Goal: Task Accomplishment & Management: Manage account settings

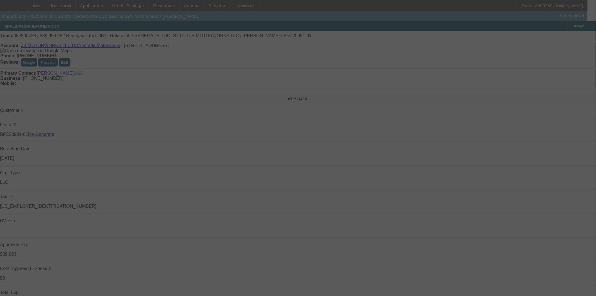
select select "3"
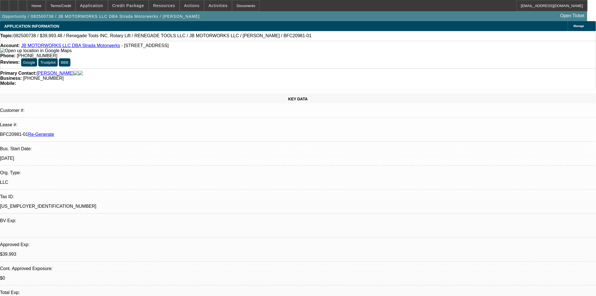
select select "0"
select select "3"
select select "0.1"
select select "4"
click at [139, 8] on span at bounding box center [128, 6] width 40 height 14
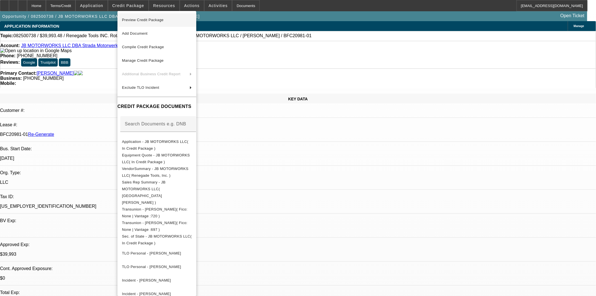
click at [140, 19] on span "Preview Credit Package" at bounding box center [143, 20] width 42 height 4
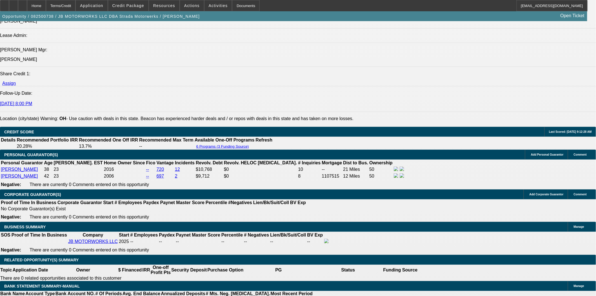
scroll to position [783, 0]
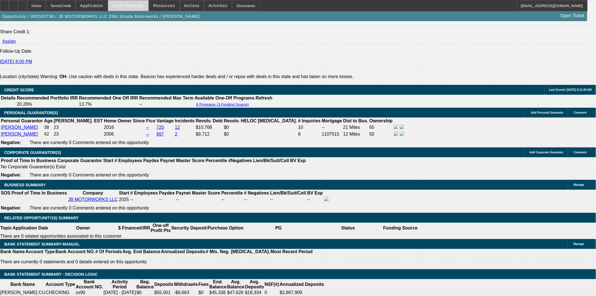
click at [127, 2] on span at bounding box center [128, 6] width 40 height 14
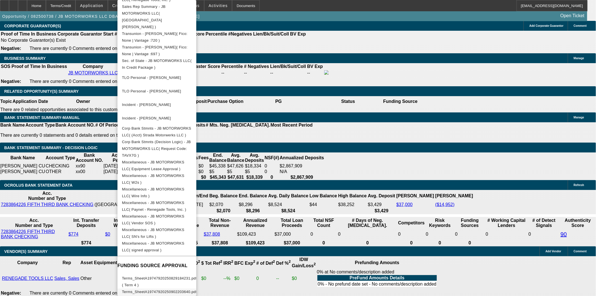
scroll to position [1002, 0]
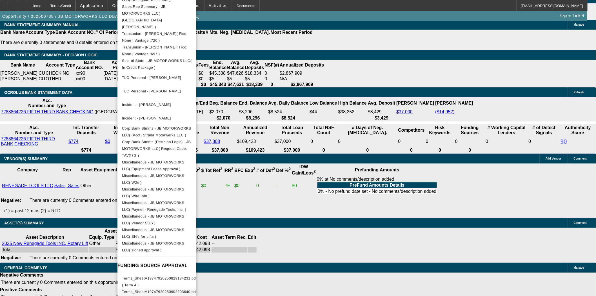
click at [187, 290] on span "Terms_SheetA19747920250902203640.pdf ( Term 7 )" at bounding box center [159, 295] width 75 height 11
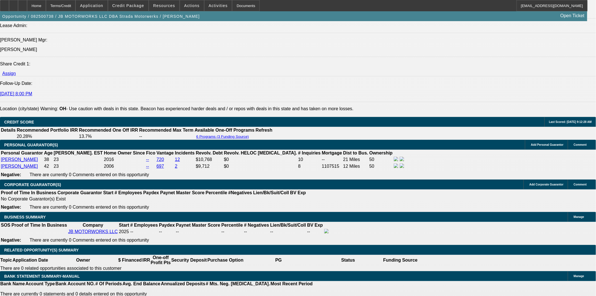
scroll to position [751, 0]
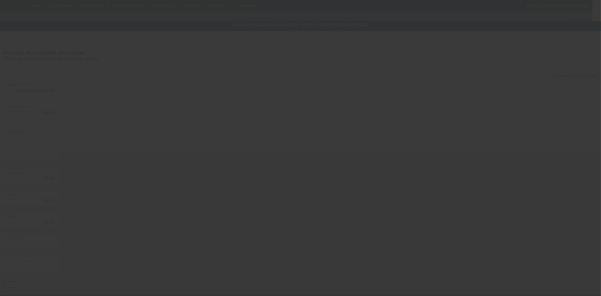
type input "$42,098.40"
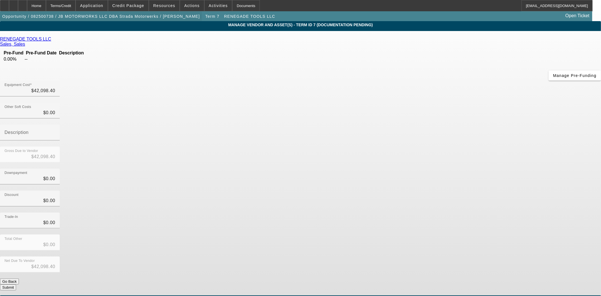
click at [52, 12] on span "button" at bounding box center [101, 17] width 202 height 14
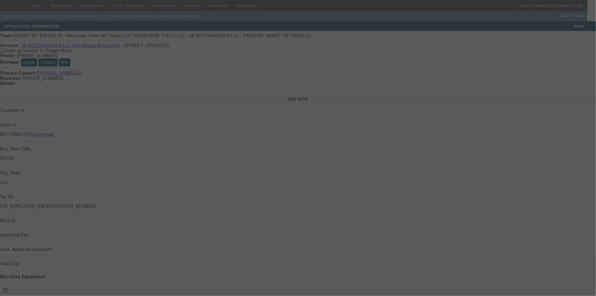
select select "3"
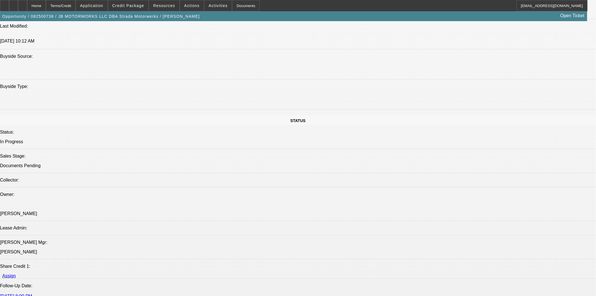
select select "0"
select select "3"
select select "0.1"
select select "4"
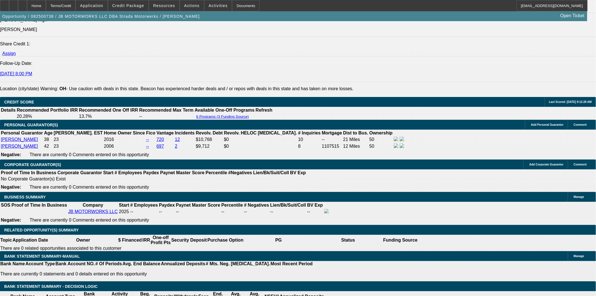
scroll to position [847, 0]
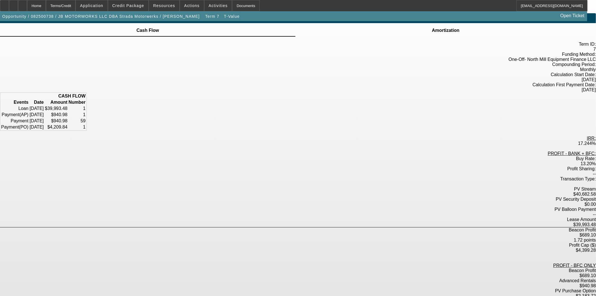
scroll to position [10, 0]
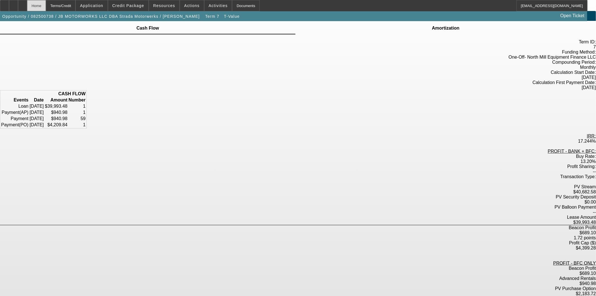
click at [46, 6] on div "Home" at bounding box center [36, 5] width 19 height 11
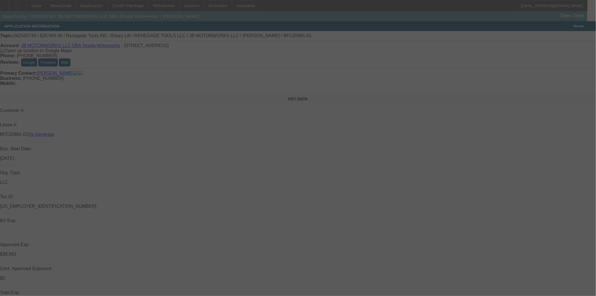
select select "3"
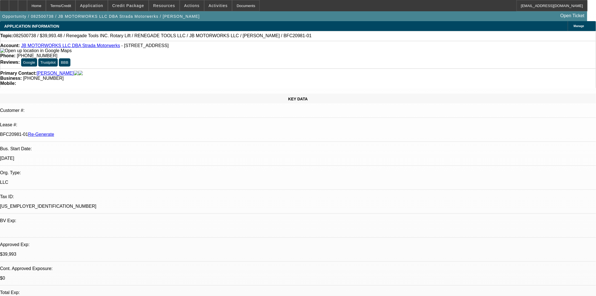
select select "0"
select select "3"
select select "0.1"
select select "4"
click at [182, 2] on span at bounding box center [192, 6] width 24 height 14
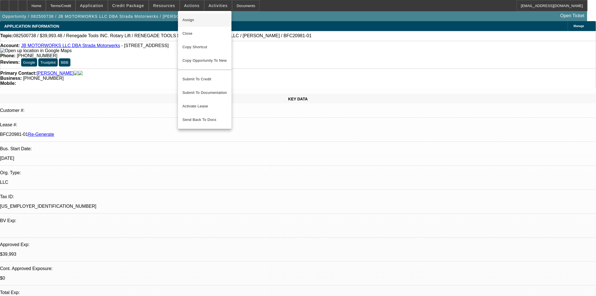
click at [189, 19] on span "Assign" at bounding box center [205, 20] width 45 height 7
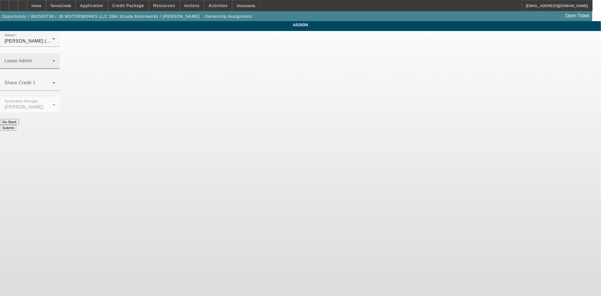
click at [55, 53] on div "Lease Admin" at bounding box center [30, 61] width 51 height 16
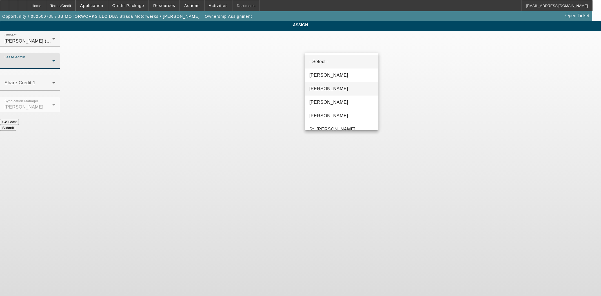
click at [329, 87] on span "Chaves, Jen" at bounding box center [328, 88] width 39 height 7
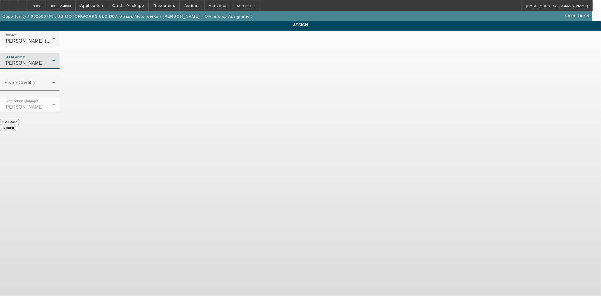
click at [16, 125] on button "Submit" at bounding box center [8, 128] width 16 height 6
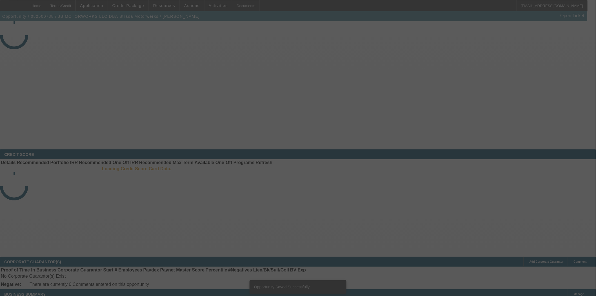
select select "3"
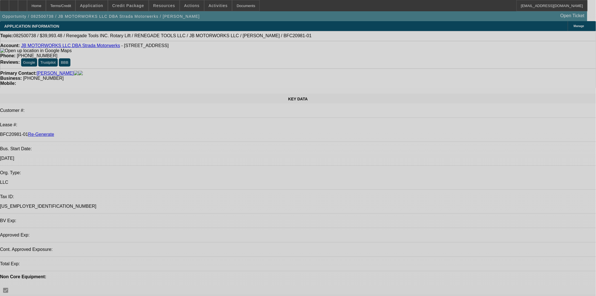
select select "0"
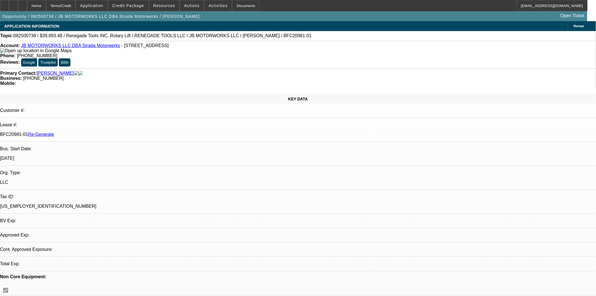
select select "3"
select select "0.1"
select select "4"
click at [234, 5] on div "Documents" at bounding box center [246, 5] width 28 height 11
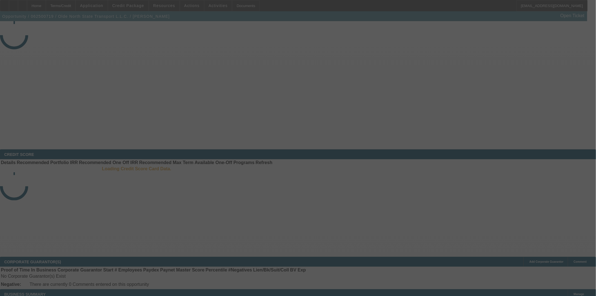
select select "4"
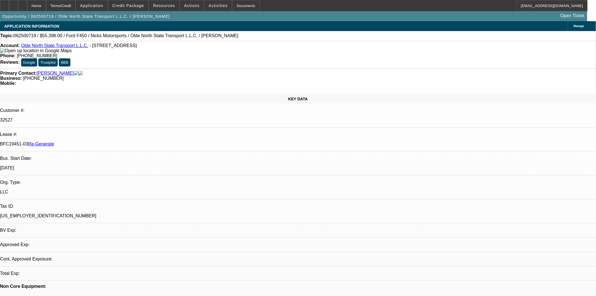
select select "0"
select select "2"
select select "0"
select select "6"
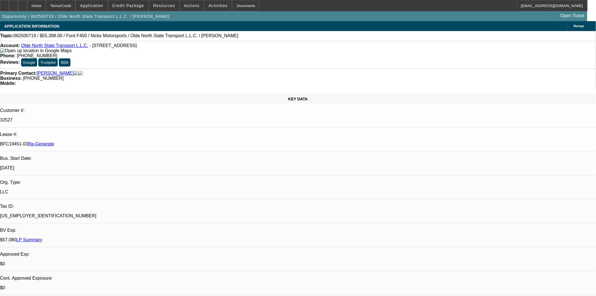
drag, startPoint x: 40, startPoint y: 83, endPoint x: 38, endPoint y: 74, distance: 9.1
click at [40, 94] on div "KEY DATA" at bounding box center [298, 99] width 596 height 10
click at [9, 9] on div at bounding box center [4, 5] width 9 height 11
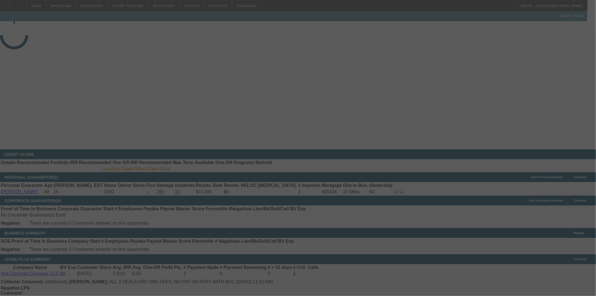
select select "4"
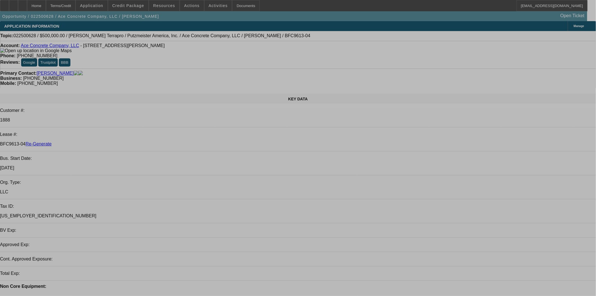
select select "0"
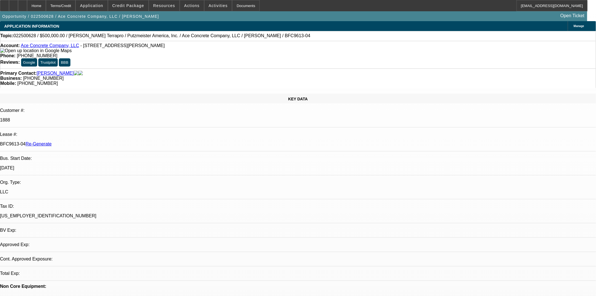
select select "0"
select select "3"
select select "0"
select select "6"
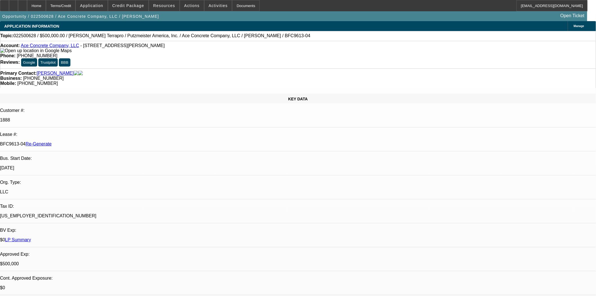
scroll to position [63, 0]
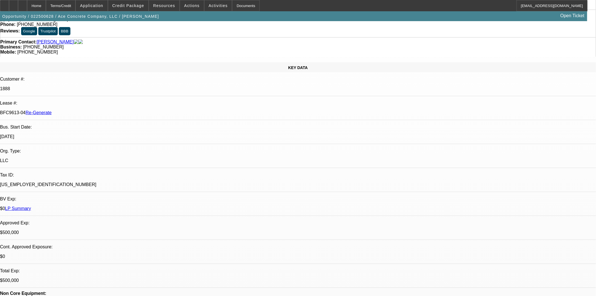
scroll to position [0, 0]
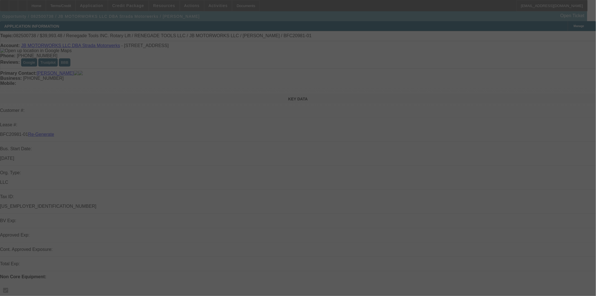
select select "3"
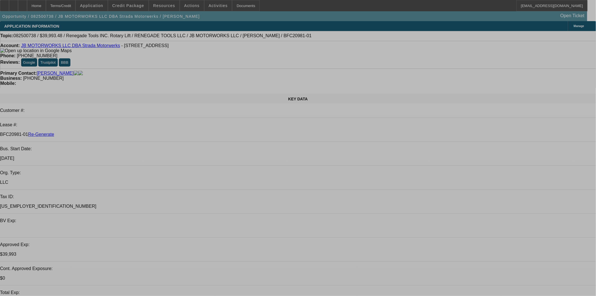
select select "0"
select select "3"
select select "0.1"
select select "4"
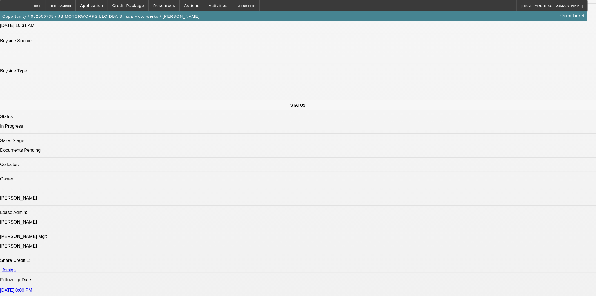
scroll to position [802, 0]
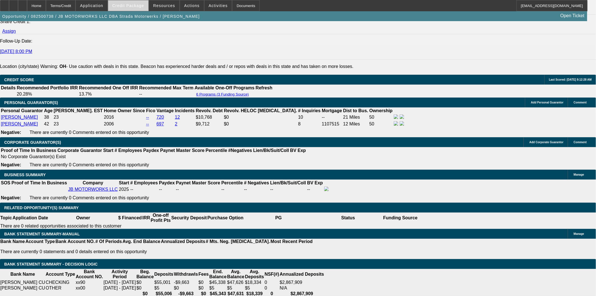
click at [132, 8] on span at bounding box center [128, 6] width 40 height 14
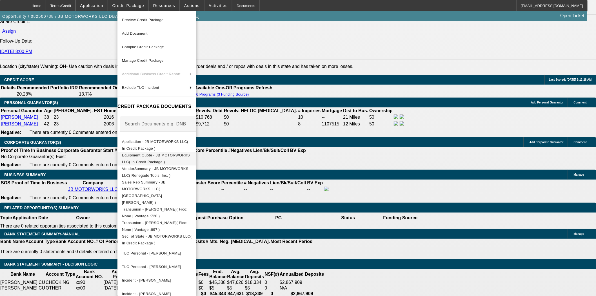
click at [164, 158] on span "Equipment Quote - JB MOTORWORKS LLC( In Credit Package )" at bounding box center [156, 158] width 68 height 11
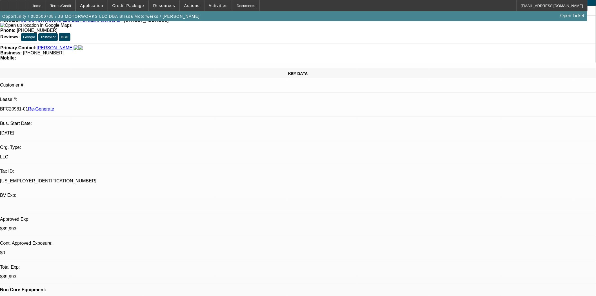
scroll to position [0, 0]
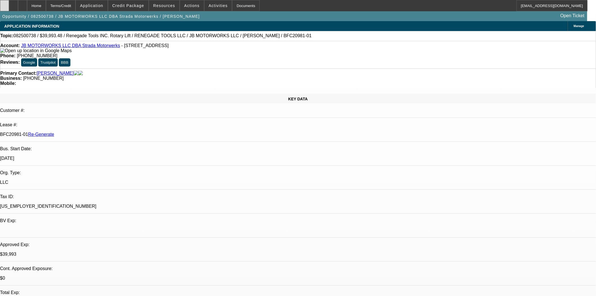
click at [9, 6] on div at bounding box center [4, 5] width 9 height 11
click at [131, 9] on span at bounding box center [128, 6] width 40 height 14
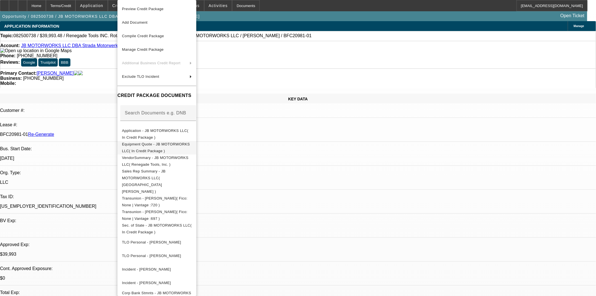
click at [145, 145] on span "Equipment Quote - JB MOTORWORKS LLC( In Credit Package )" at bounding box center [156, 147] width 68 height 11
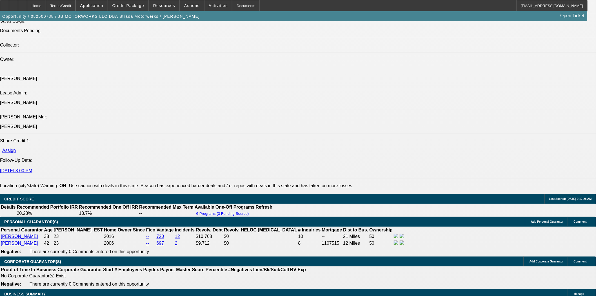
scroll to position [720, 0]
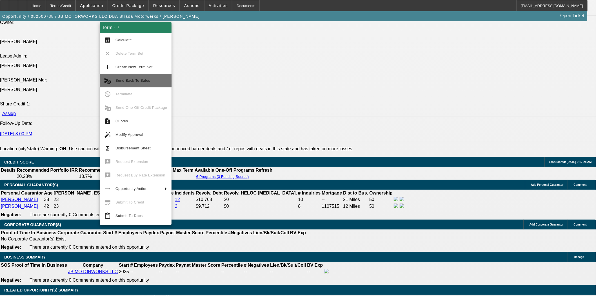
click at [140, 80] on span "Send Back To Sales" at bounding box center [133, 80] width 35 height 4
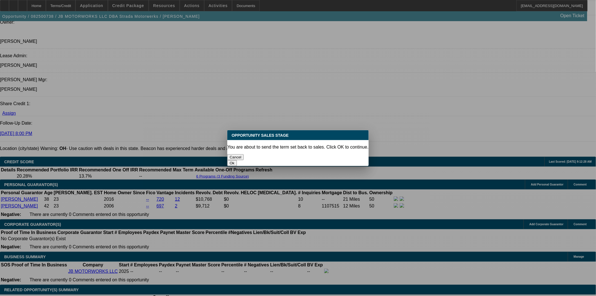
click at [237, 160] on button "Ok" at bounding box center [231, 163] width 9 height 6
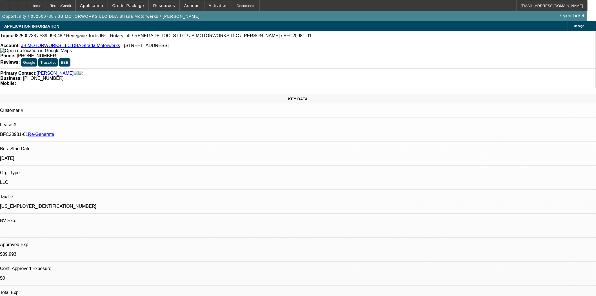
type textarea "Lease - tax needs to be removed if this should be a lease. Invoice needs to be …"
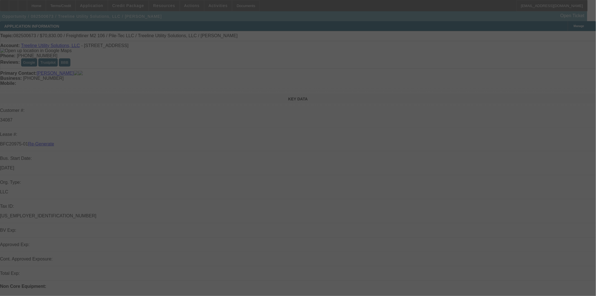
select select "4"
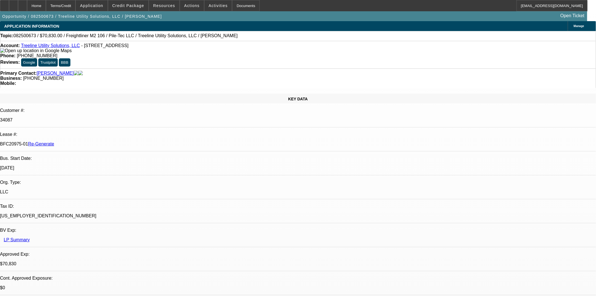
select select "0"
select select "2"
select select "0"
select select "1"
select select "2"
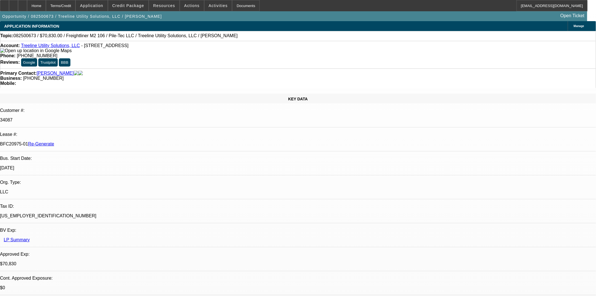
select select "6"
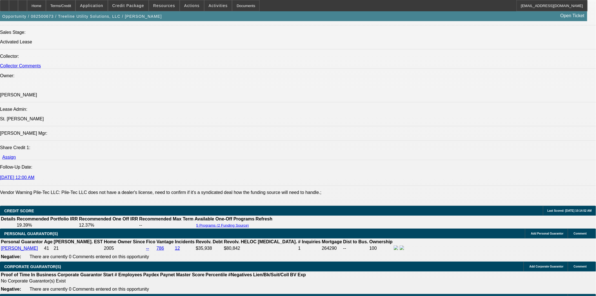
scroll to position [94, 0]
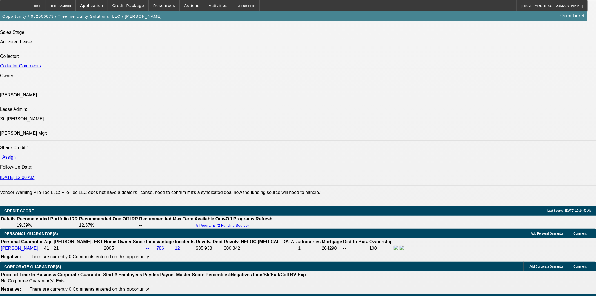
click at [449, 96] on button "reply_all Reply All" at bounding box center [457, 101] width 36 height 14
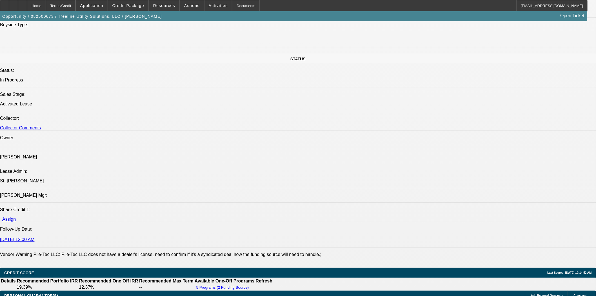
scroll to position [470, 0]
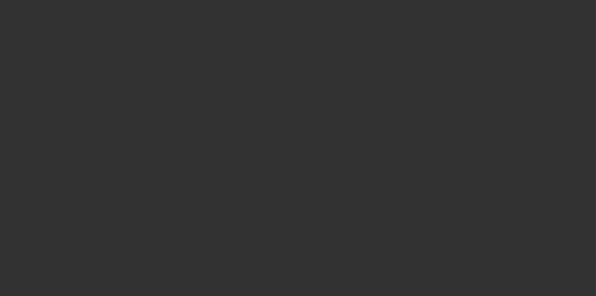
select select "3"
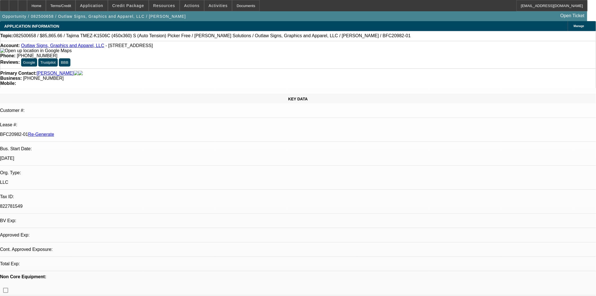
select select "0"
select select "6"
select select "1"
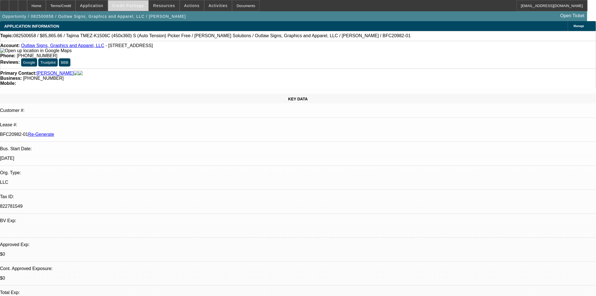
click at [136, 7] on span "Credit Package" at bounding box center [128, 5] width 32 height 5
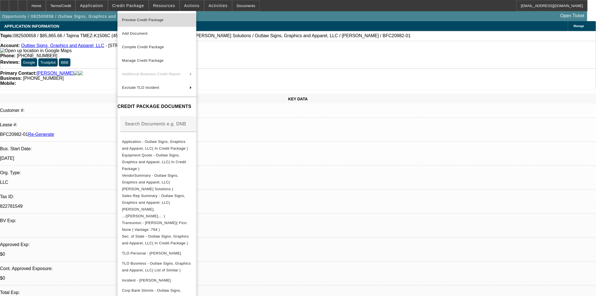
click at [140, 20] on span "Preview Credit Package" at bounding box center [143, 20] width 42 height 4
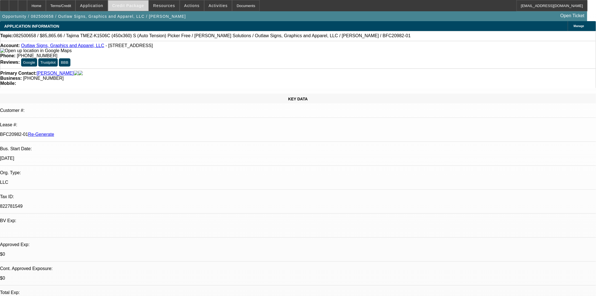
click at [134, 5] on span "Credit Package" at bounding box center [128, 5] width 32 height 5
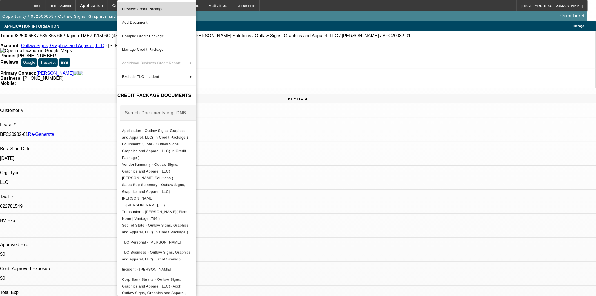
click at [140, 10] on span "Preview Credit Package" at bounding box center [143, 9] width 42 height 4
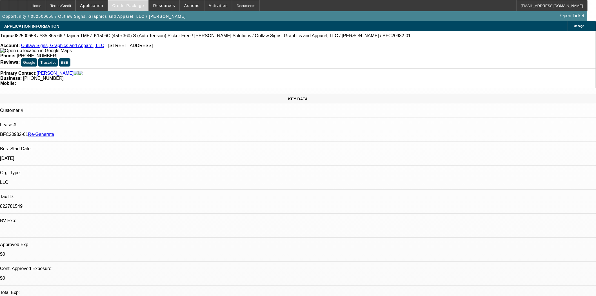
click at [125, 7] on span "Credit Package" at bounding box center [128, 5] width 32 height 5
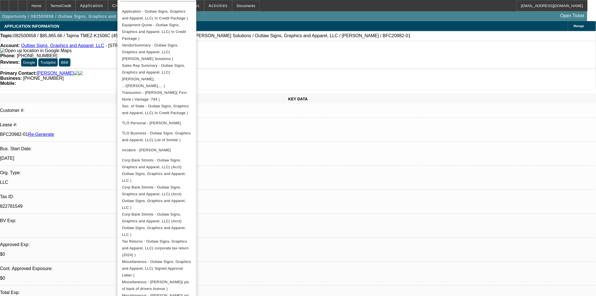
scroll to position [149, 0]
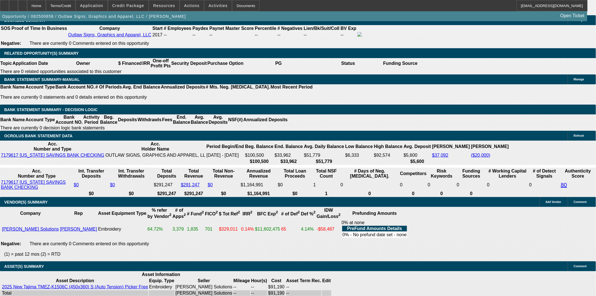
scroll to position [846, 0]
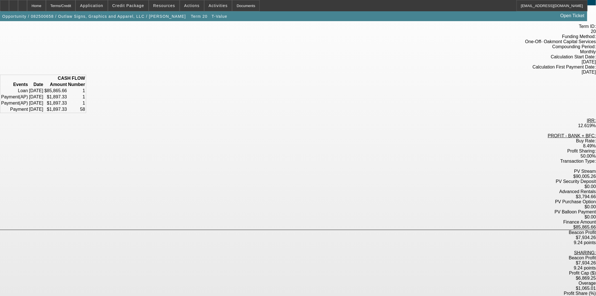
scroll to position [56, 0]
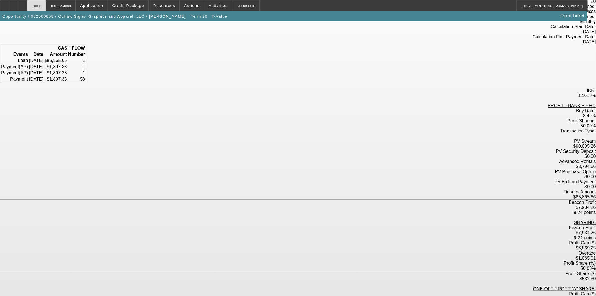
click at [46, 8] on div "Home" at bounding box center [36, 5] width 19 height 11
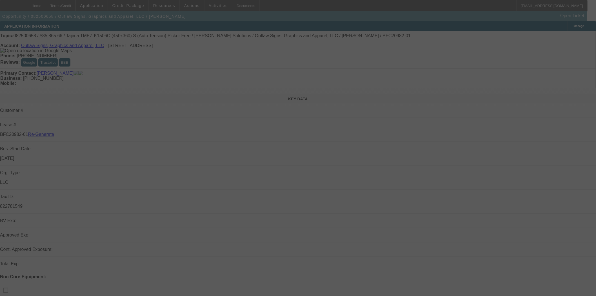
select select "3"
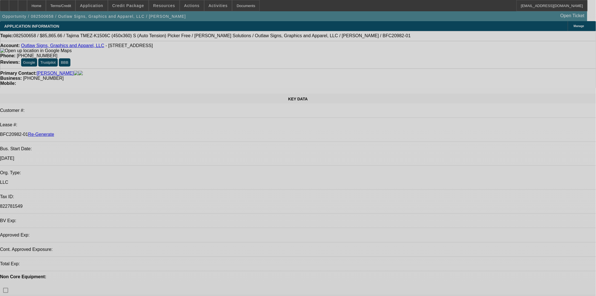
select select "0"
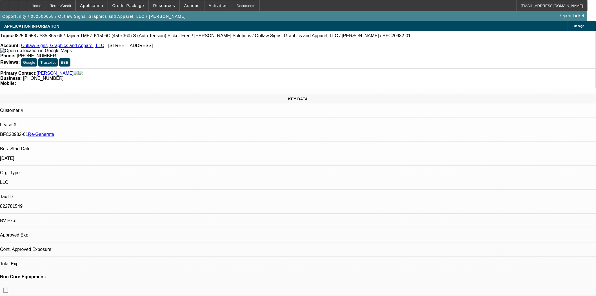
select select "0"
select select "6"
click at [187, 7] on span "Actions" at bounding box center [192, 5] width 16 height 5
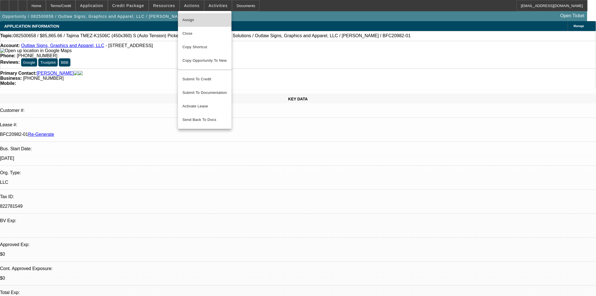
click at [187, 18] on span "Assign" at bounding box center [205, 20] width 45 height 7
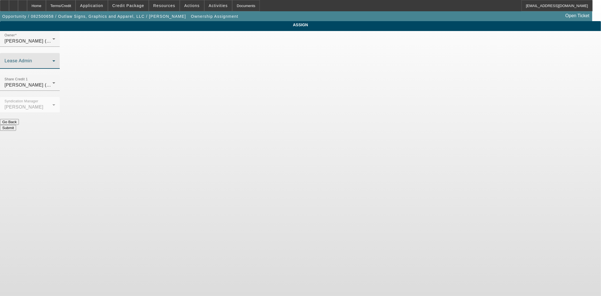
click at [52, 60] on span at bounding box center [29, 63] width 48 height 7
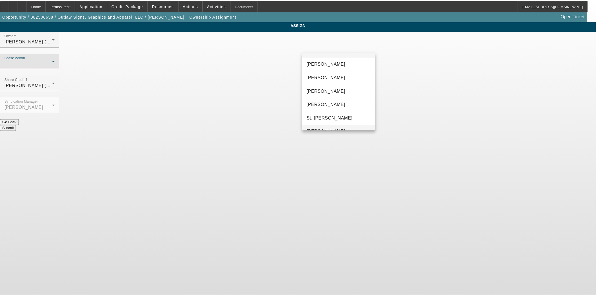
scroll to position [21, 0]
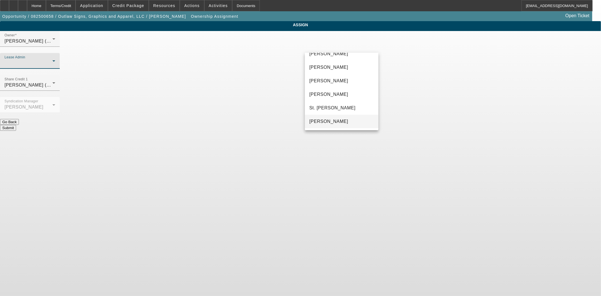
click at [333, 120] on span "[PERSON_NAME]" at bounding box center [328, 121] width 39 height 7
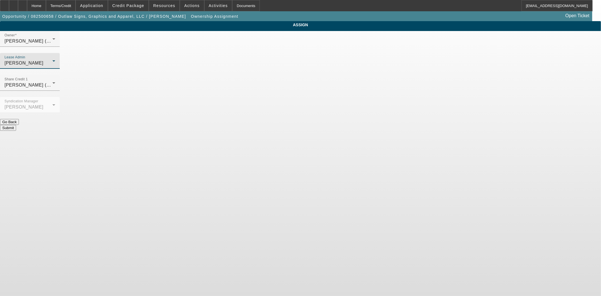
click at [16, 125] on button "Submit" at bounding box center [8, 128] width 16 height 6
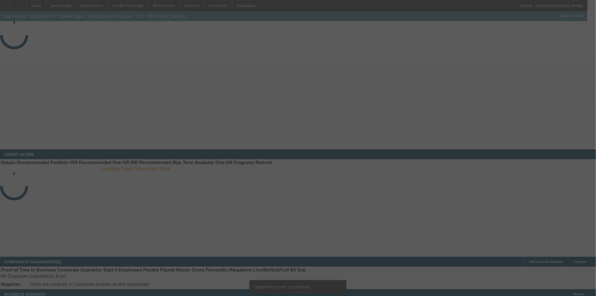
select select "3"
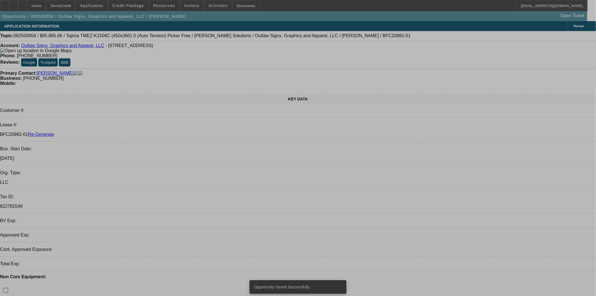
select select "0"
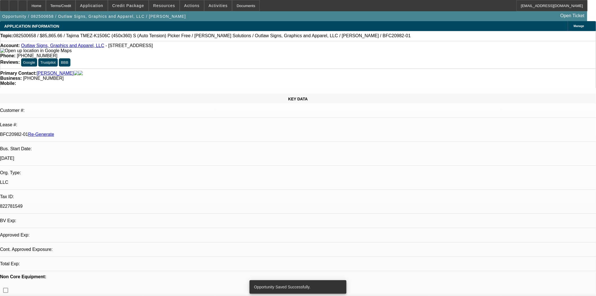
select select "0"
select select "6"
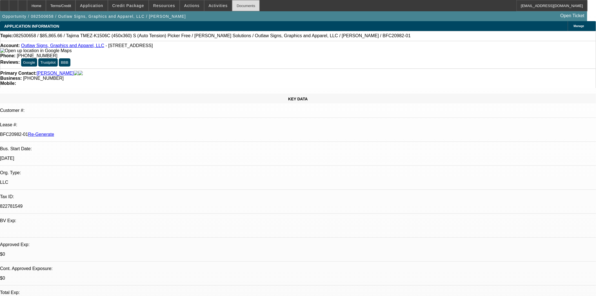
click at [239, 8] on div "Documents" at bounding box center [246, 5] width 28 height 11
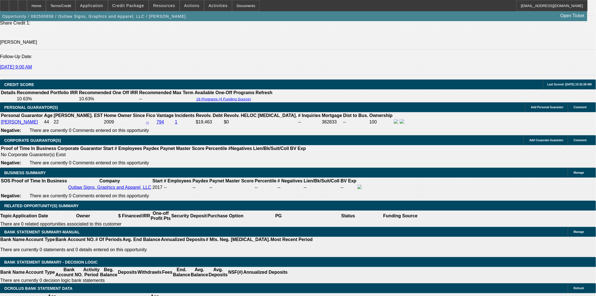
scroll to position [783, 0]
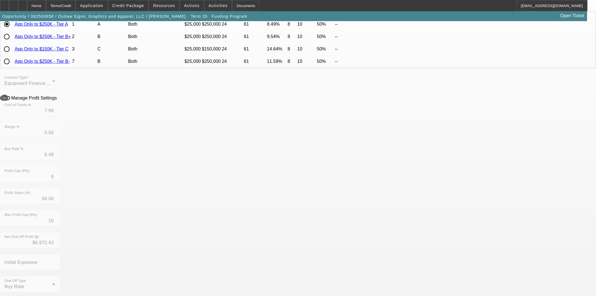
scroll to position [188, 0]
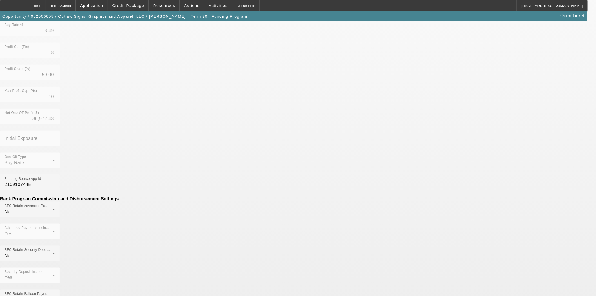
drag, startPoint x: 172, startPoint y: 191, endPoint x: 299, endPoint y: 190, distance: 126.8
type input "($149.00)"
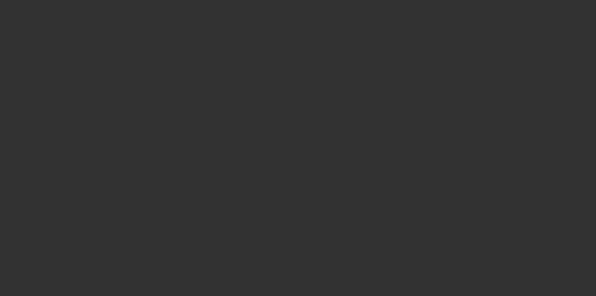
select select "3"
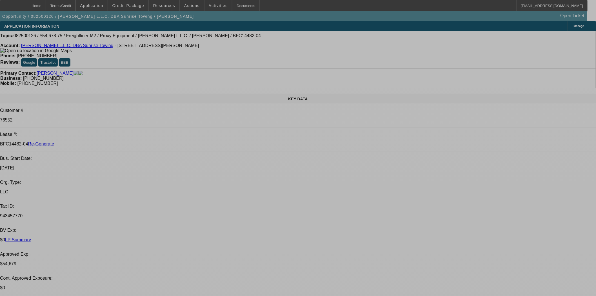
select select "0"
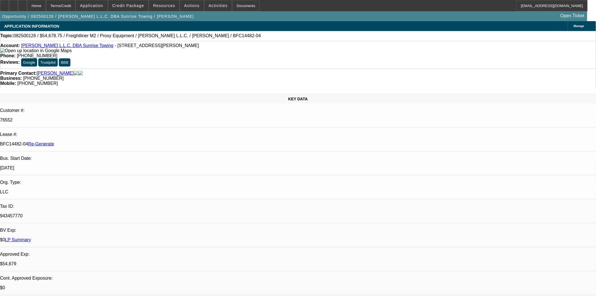
select select "0"
select select "3"
select select "0"
select select "6"
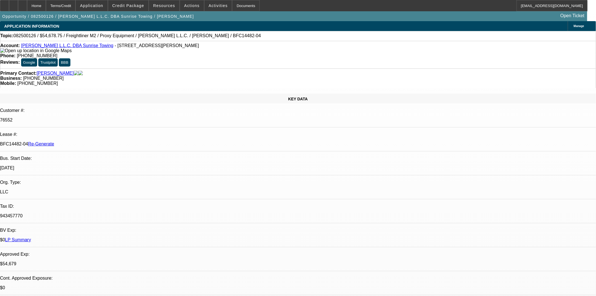
click at [7, 3] on div at bounding box center [4, 5] width 9 height 11
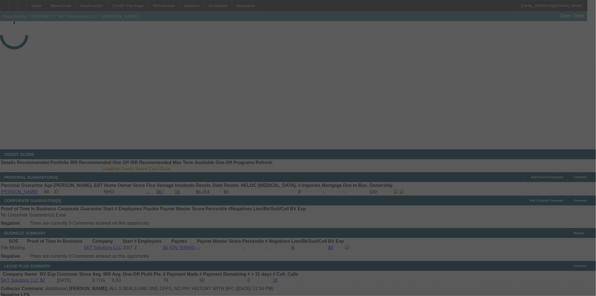
select select "4"
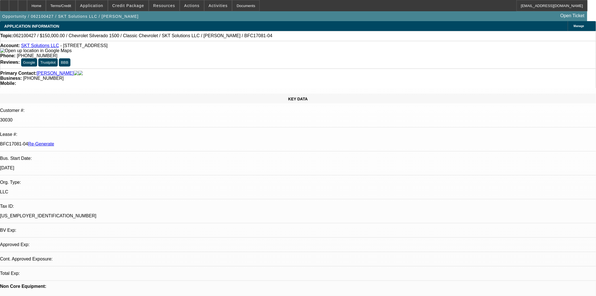
select select "0"
select select "2"
select select "0"
select select "6"
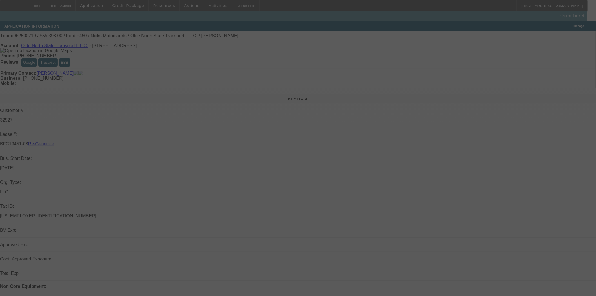
select select "4"
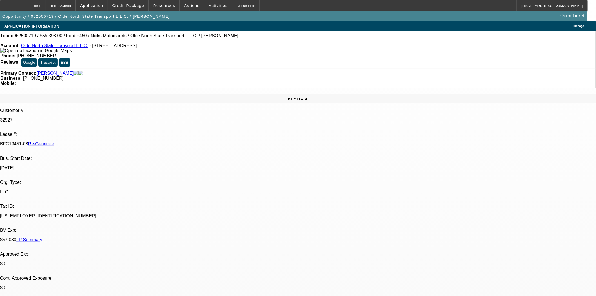
select select "0"
select select "2"
select select "0"
select select "6"
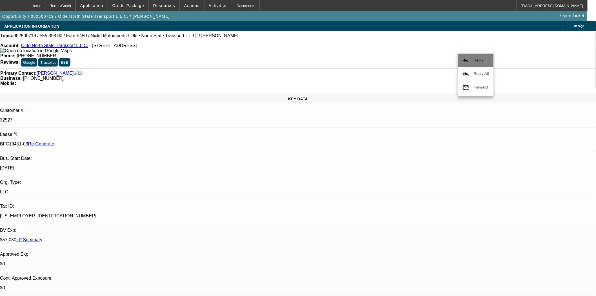
click at [462, 61] on button "reply Reply" at bounding box center [476, 61] width 36 height 14
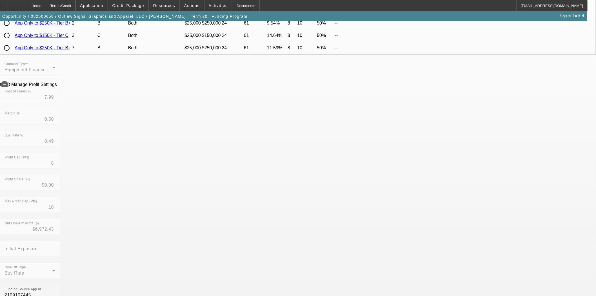
scroll to position [94, 0]
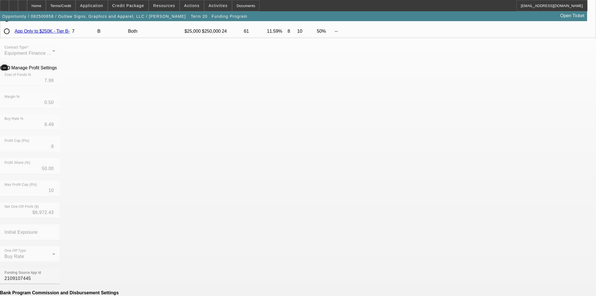
click at [7, 70] on icon "button" at bounding box center [4, 67] width 5 height 5
drag, startPoint x: 182, startPoint y: 91, endPoint x: 227, endPoint y: 93, distance: 45.1
type input "8.173"
type input "8.67"
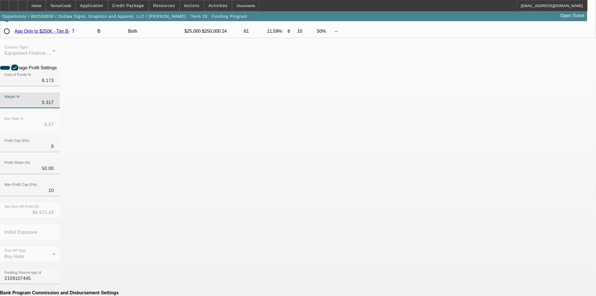
type input "0.317"
type input "8.49"
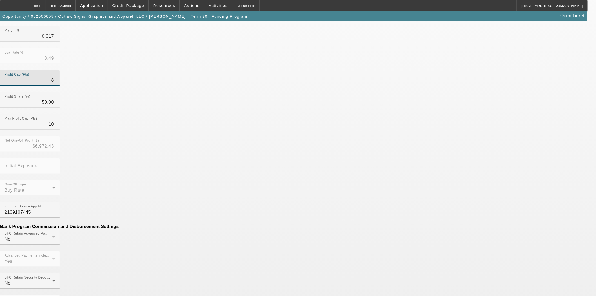
scroll to position [188, 0]
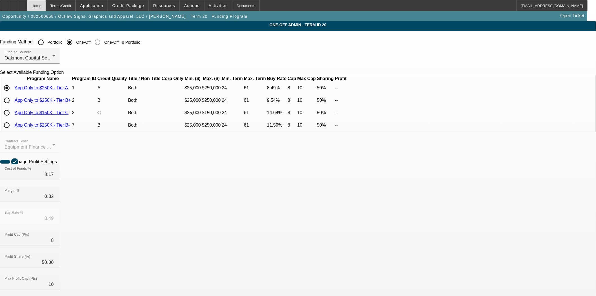
click at [46, 8] on div "Home" at bounding box center [36, 5] width 19 height 11
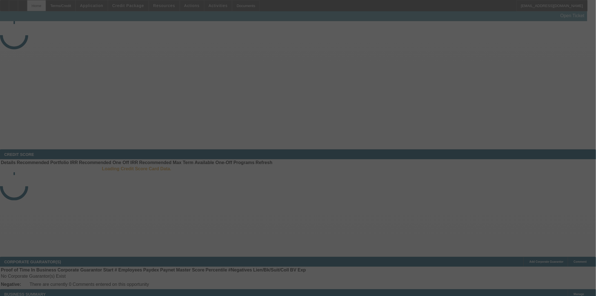
select select "3"
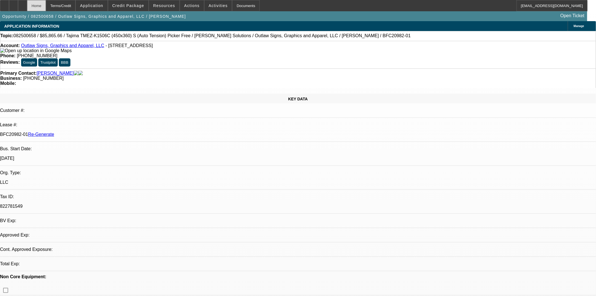
select select "0"
select select "6"
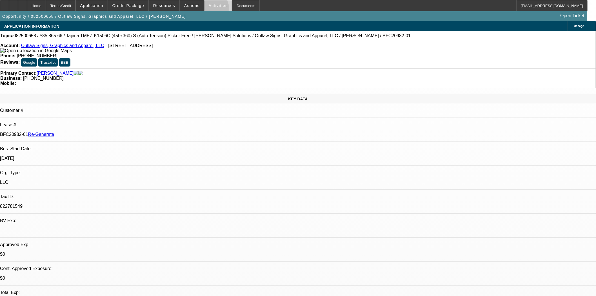
click at [206, 9] on span at bounding box center [219, 6] width 28 height 14
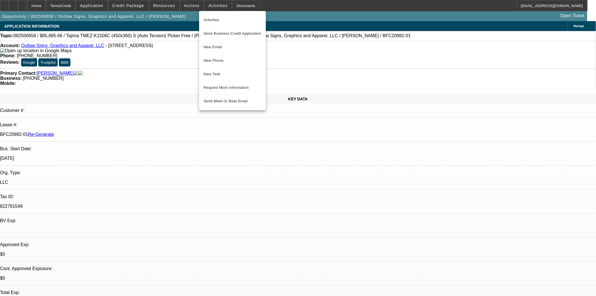
click at [215, 75] on span "New Task" at bounding box center [233, 74] width 58 height 7
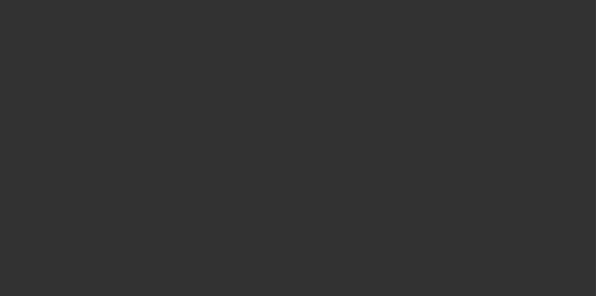
select select "3"
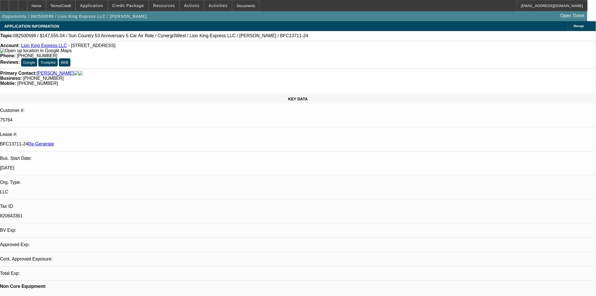
select select "0"
select select "1"
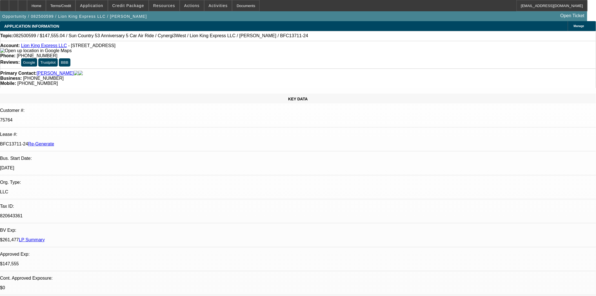
select select "6"
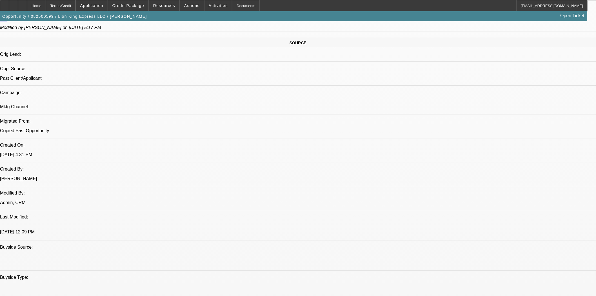
scroll to position [407, 0]
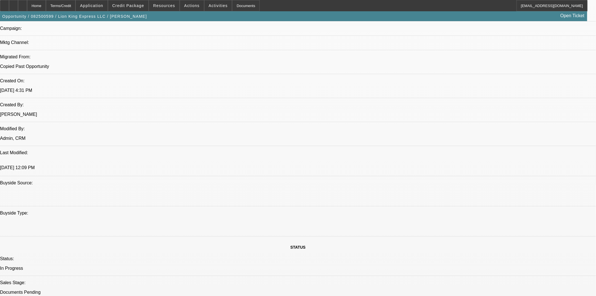
click at [131, 4] on span "Credit Package" at bounding box center [128, 5] width 32 height 5
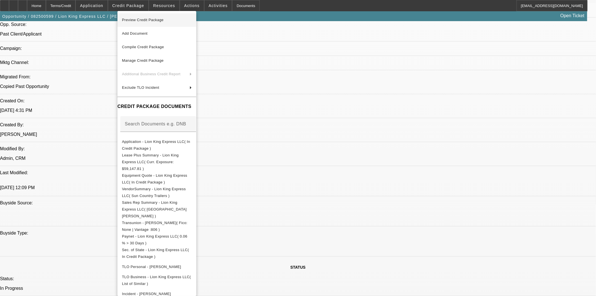
scroll to position [376, 0]
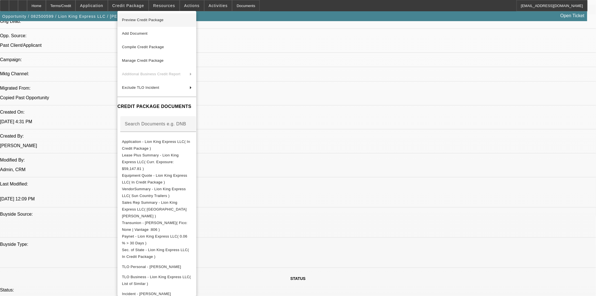
click at [148, 20] on span "Preview Credit Package" at bounding box center [143, 20] width 42 height 4
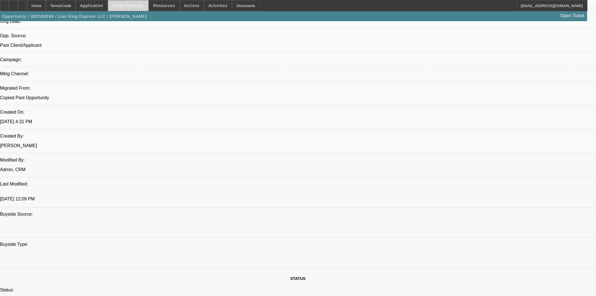
click at [134, 1] on span at bounding box center [128, 6] width 40 height 14
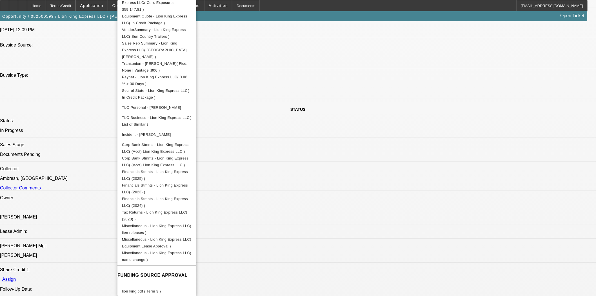
scroll to position [626, 0]
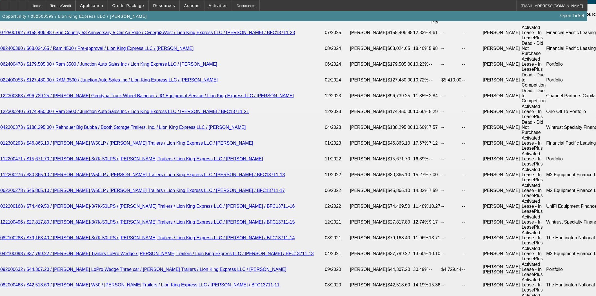
scroll to position [1096, 0]
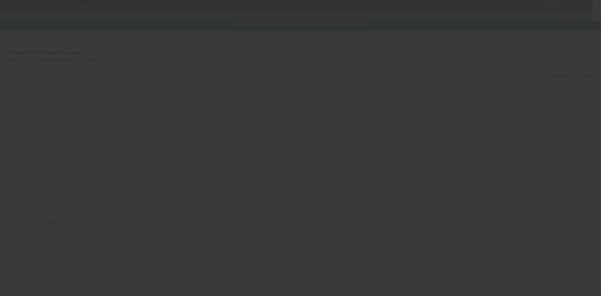
type input "$187,555.04"
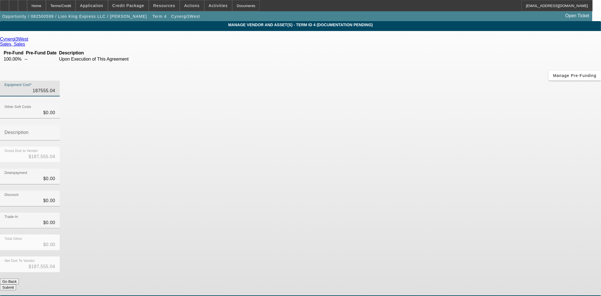
drag, startPoint x: 346, startPoint y: 48, endPoint x: 399, endPoint y: 45, distance: 53.1
click at [399, 81] on div "Equipment Cost 187555.04" at bounding box center [300, 92] width 601 height 22
type input "1"
type input "$1.00"
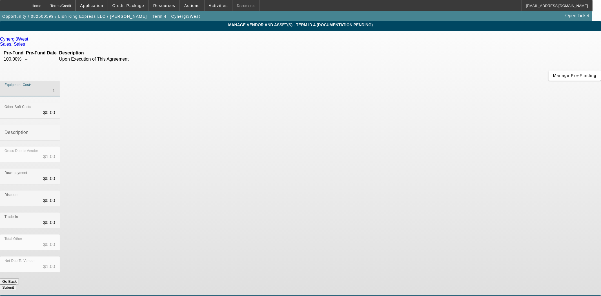
type input "19"
type input "$19.00"
type input "193"
type input "$193.00"
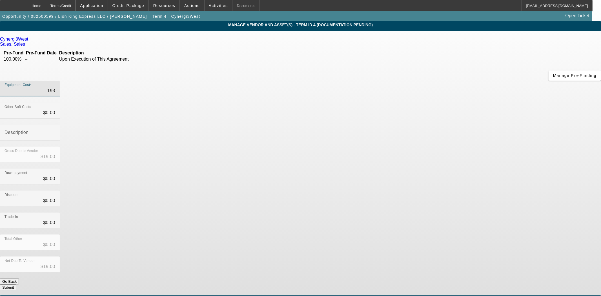
type input "$193.00"
type input "1935"
type input "$1,935.00"
type input "19355"
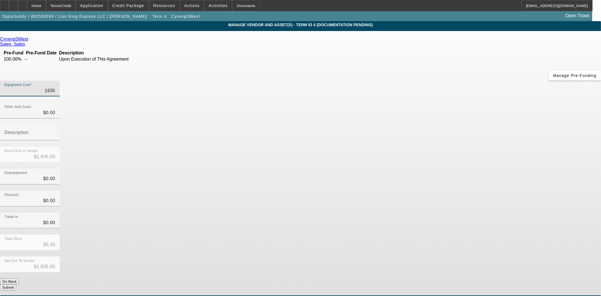
type input "$19,355.00"
type input "193555"
type input "$193,555.00"
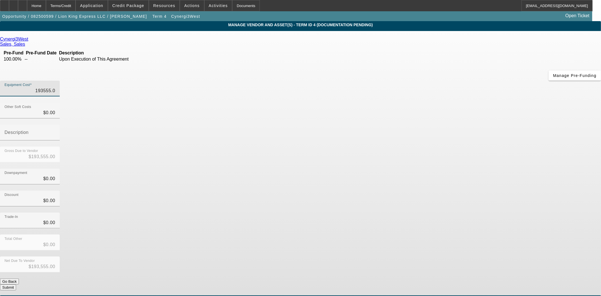
type input "193555.04"
type input "$193,555.04"
type input "$0.00"
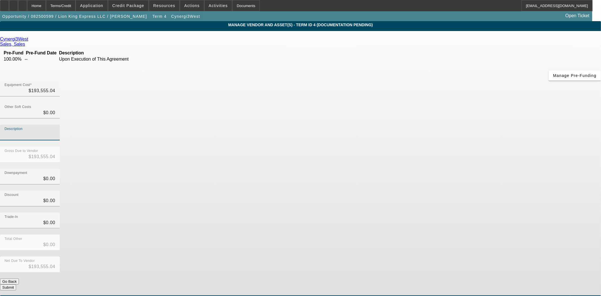
type input "0"
type input "6"
type input "$6.00"
type input "$193,549.04"
type input "60"
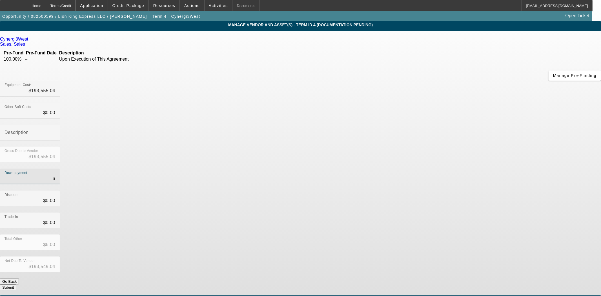
type input "$60.00"
type input "$193,495.04"
type input "600"
type input "$600.00"
type input "$192,955.04"
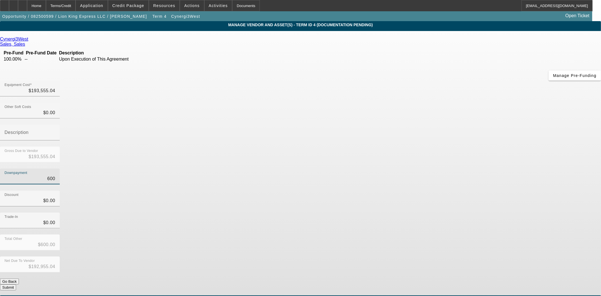
type input "6000"
type input "$6,000.00"
type input "$187,555.04"
type input "$6,000.00"
type input "$0.00"
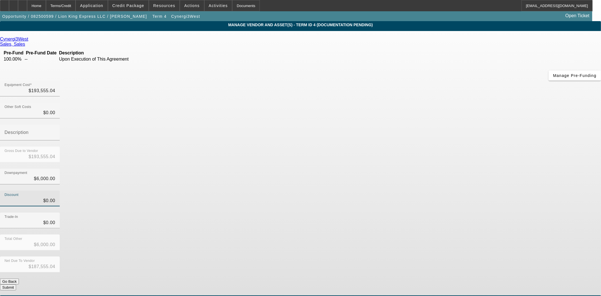
click at [16, 284] on button "Submit" at bounding box center [8, 287] width 16 height 6
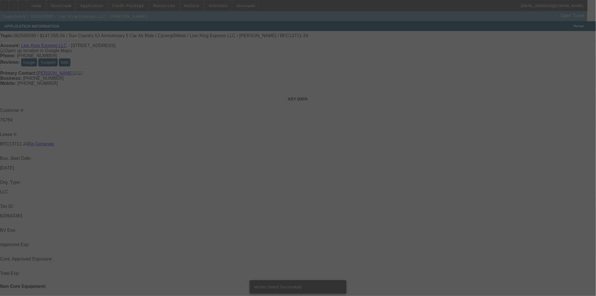
select select "3"
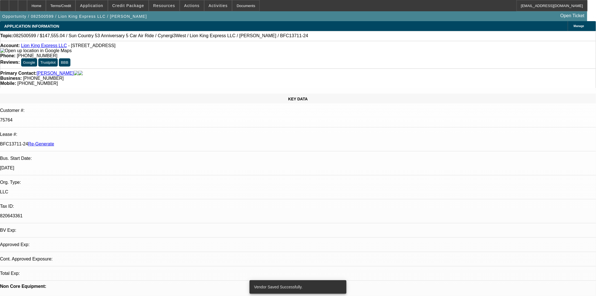
select select "0"
select select "6"
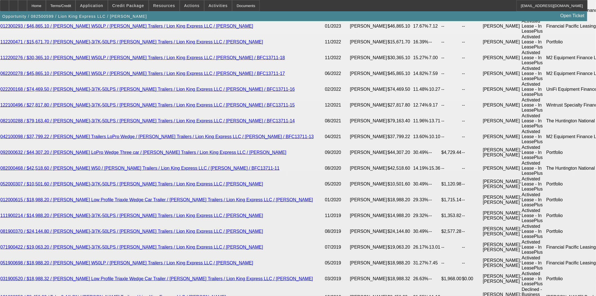
scroll to position [1221, 0]
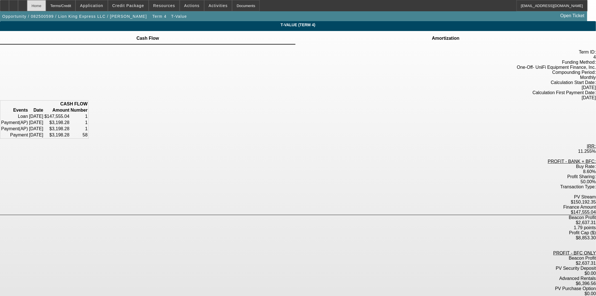
click at [46, 10] on div "Home" at bounding box center [36, 5] width 19 height 11
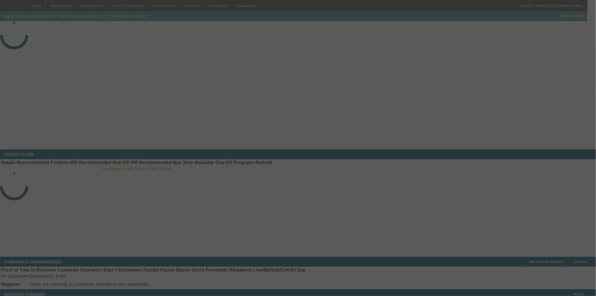
select select "3"
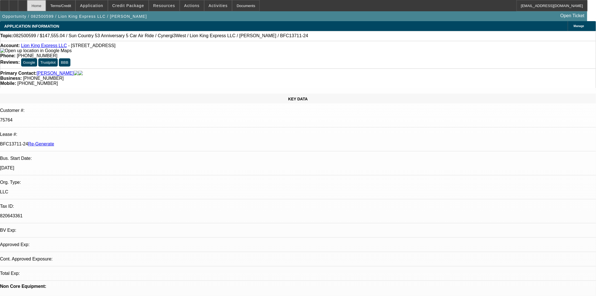
select select "0"
select select "6"
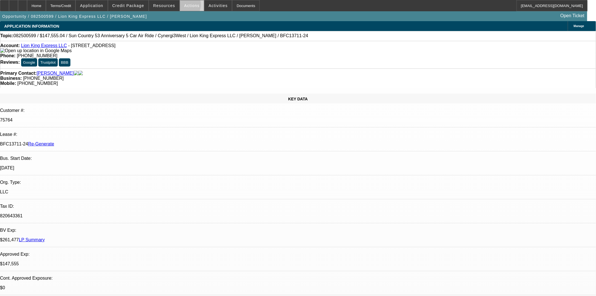
click at [180, 6] on span at bounding box center [192, 6] width 24 height 14
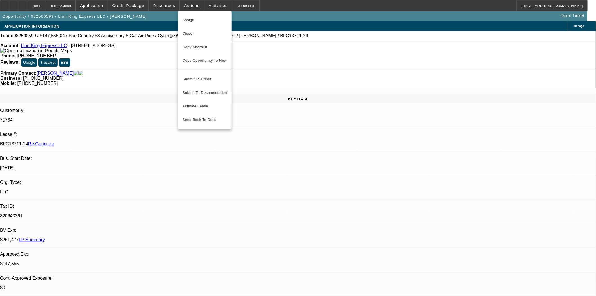
click at [187, 17] on span "Assign" at bounding box center [205, 20] width 45 height 7
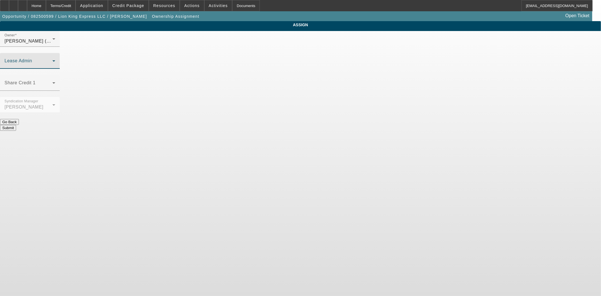
click at [52, 60] on span at bounding box center [29, 63] width 48 height 7
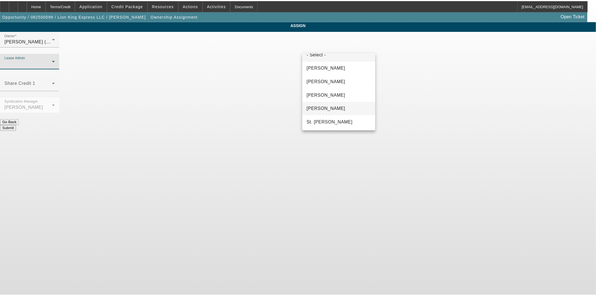
scroll to position [21, 0]
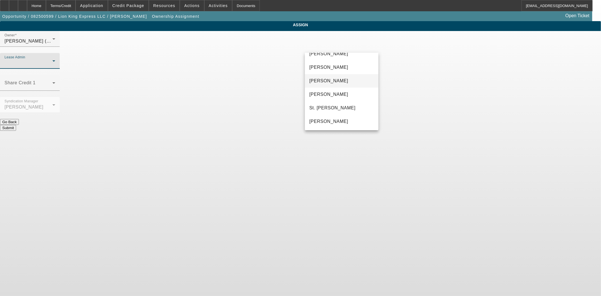
click at [327, 82] on span "Gonzalez, Amanda" at bounding box center [328, 81] width 39 height 7
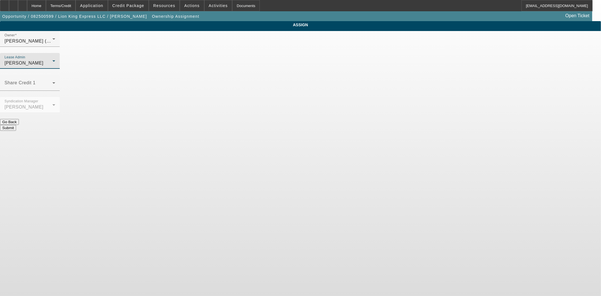
click at [16, 125] on button "Submit" at bounding box center [8, 128] width 16 height 6
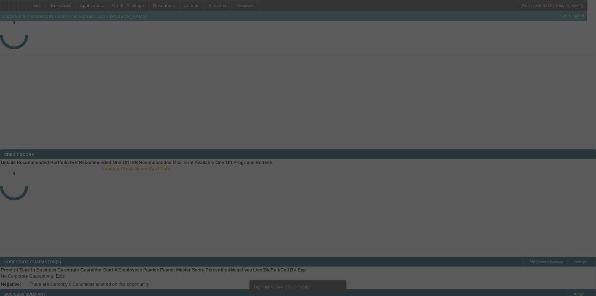
select select "3"
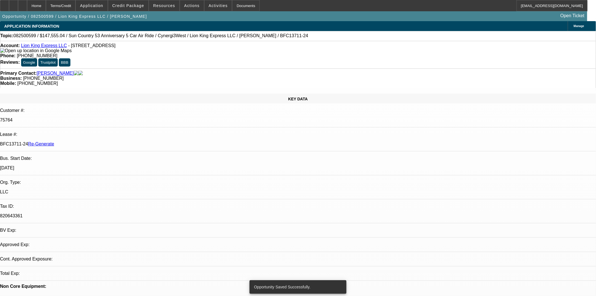
select select "0"
select select "6"
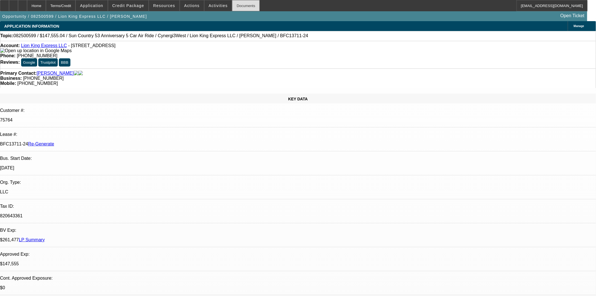
click at [233, 6] on div "Documents" at bounding box center [246, 5] width 28 height 11
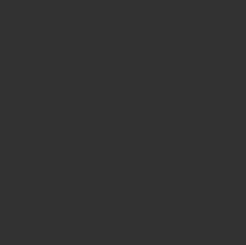
select select "4"
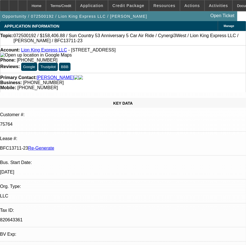
select select "0"
select select "6"
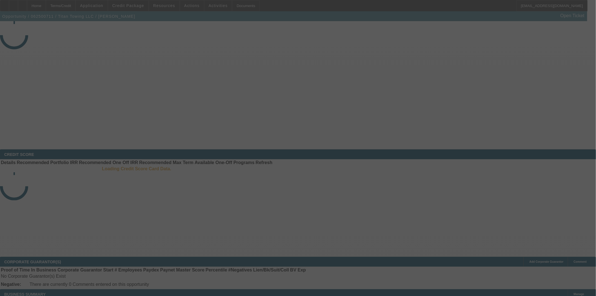
select select "3"
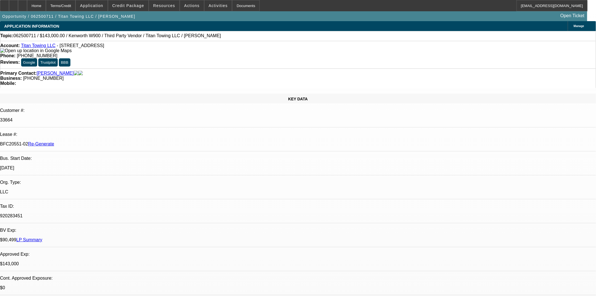
select select "0"
select select "2"
select select "0"
select select "6"
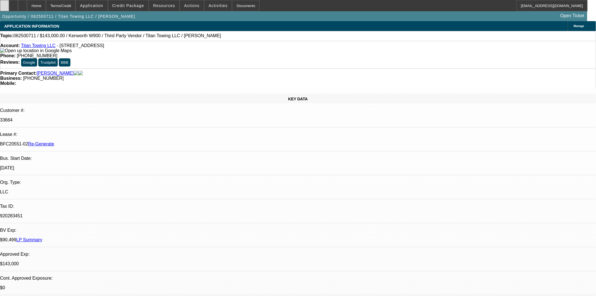
click at [9, 3] on div at bounding box center [4, 5] width 9 height 11
